Goal: Transaction & Acquisition: Book appointment/travel/reservation

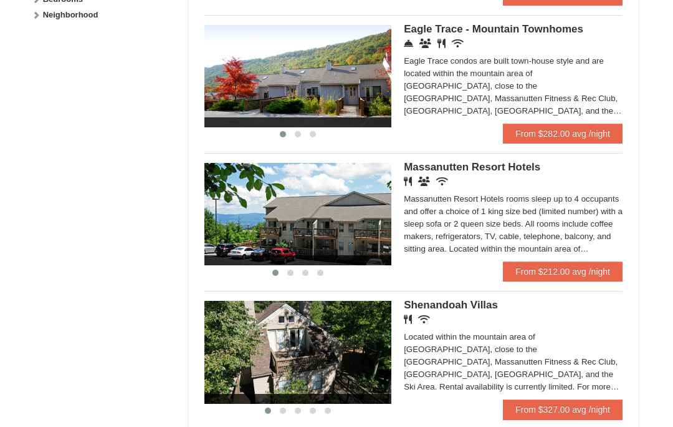
scroll to position [686, 0]
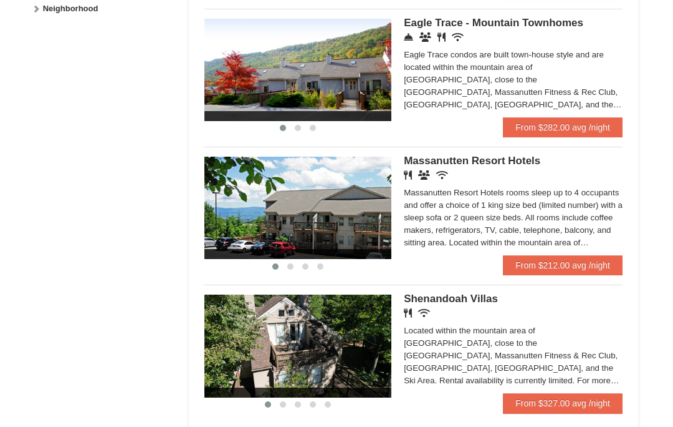
click at [568, 267] on link "From $212.00 avg /night" at bounding box center [563, 265] width 120 height 20
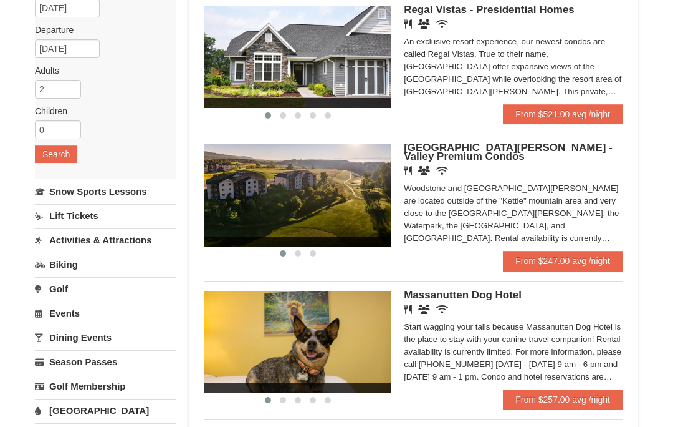
scroll to position [129, 0]
click at [543, 259] on link "From $247.00 avg /night" at bounding box center [563, 261] width 120 height 20
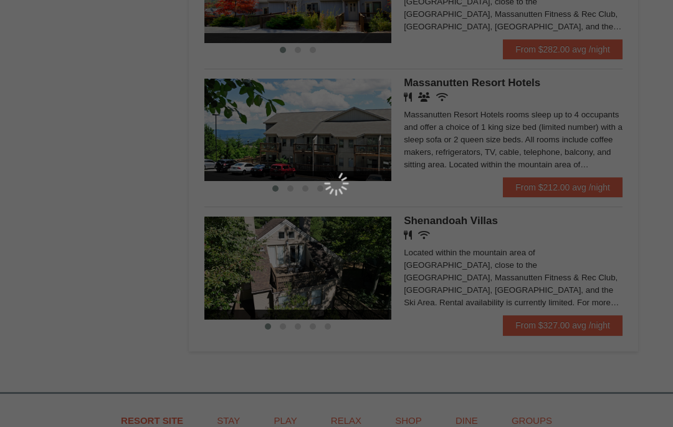
scroll to position [766, 0]
